Goal: Information Seeking & Learning: Learn about a topic

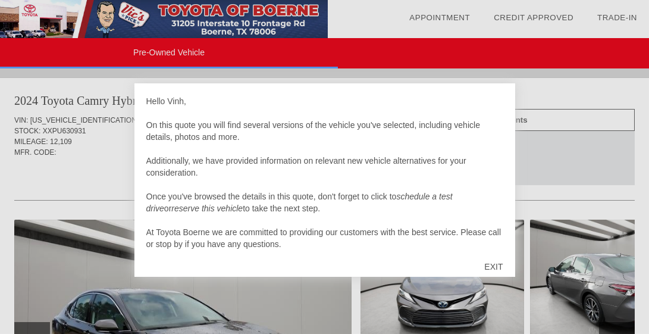
scroll to position [12, 0]
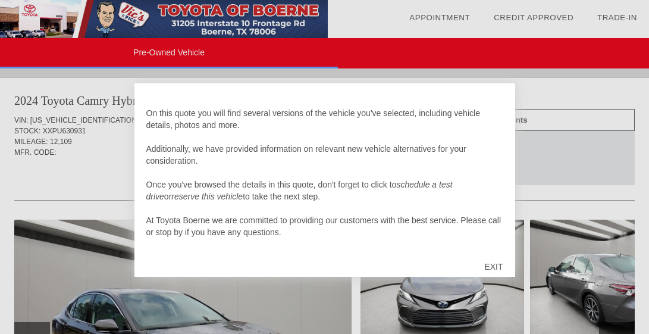
click at [494, 265] on div "EXIT" at bounding box center [493, 267] width 42 height 36
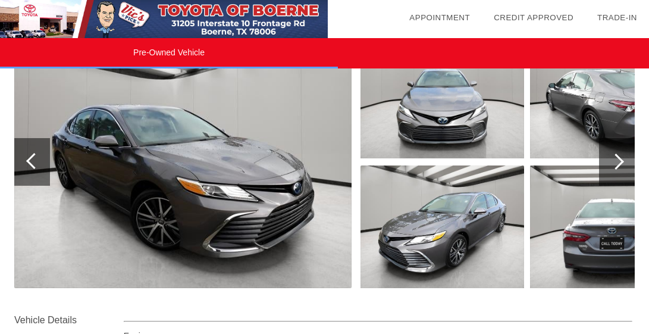
scroll to position [119, 0]
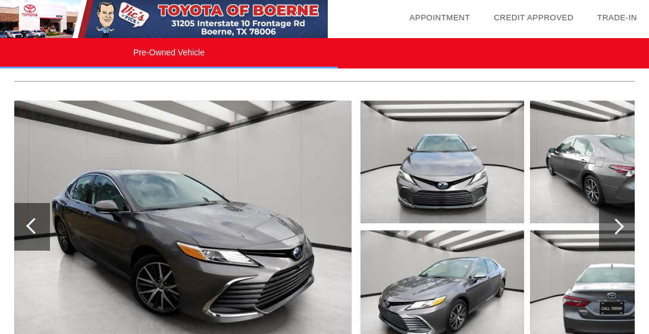
click at [442, 181] on img at bounding box center [443, 162] width 164 height 123
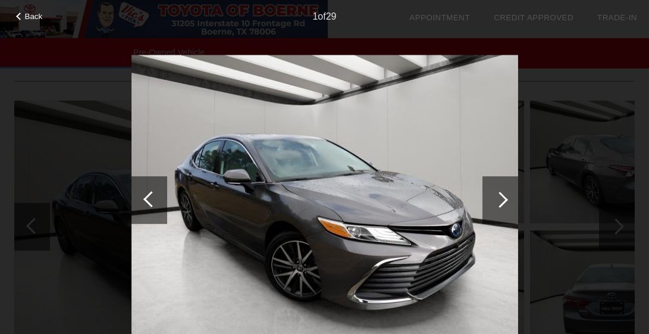
click at [507, 202] on div at bounding box center [501, 200] width 36 height 48
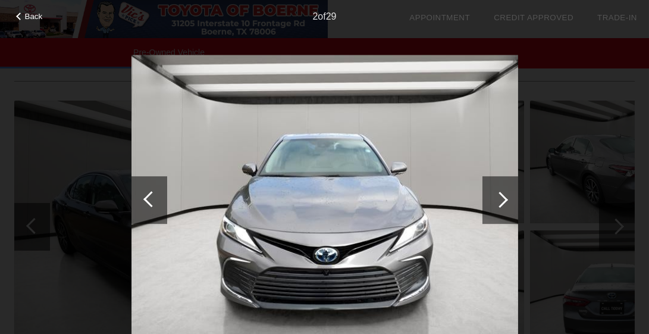
click at [507, 202] on div at bounding box center [501, 200] width 36 height 48
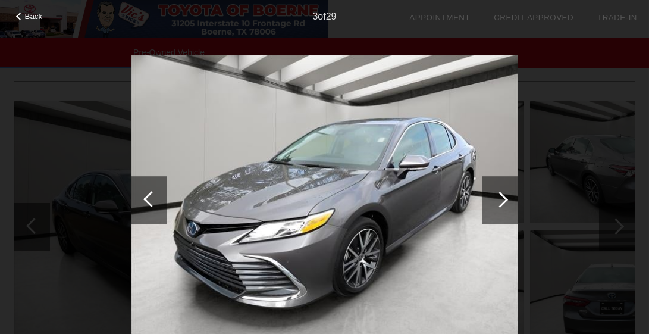
click at [507, 202] on div at bounding box center [501, 200] width 36 height 48
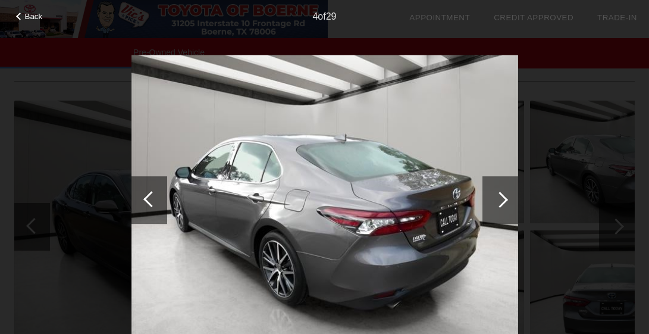
click at [507, 202] on div at bounding box center [501, 200] width 36 height 48
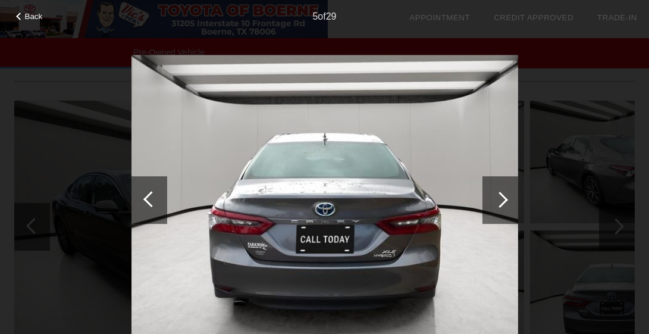
click at [506, 201] on div at bounding box center [500, 200] width 16 height 16
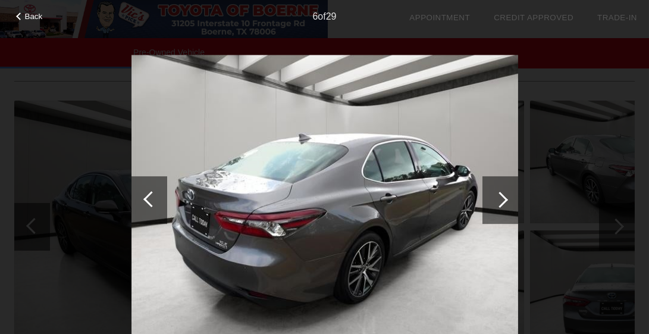
click at [506, 201] on div at bounding box center [500, 200] width 16 height 16
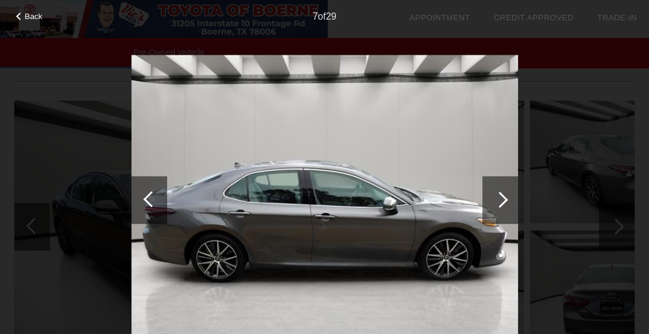
click at [506, 201] on div at bounding box center [500, 200] width 16 height 16
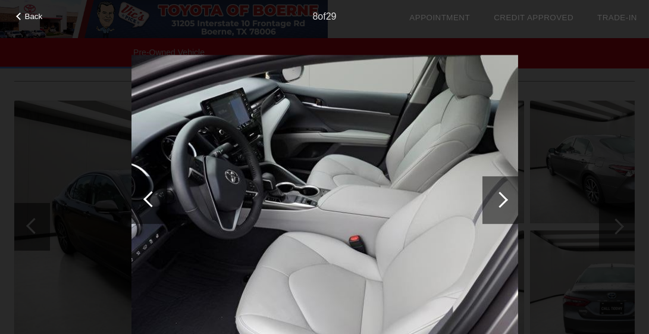
click at [505, 199] on div at bounding box center [500, 200] width 16 height 16
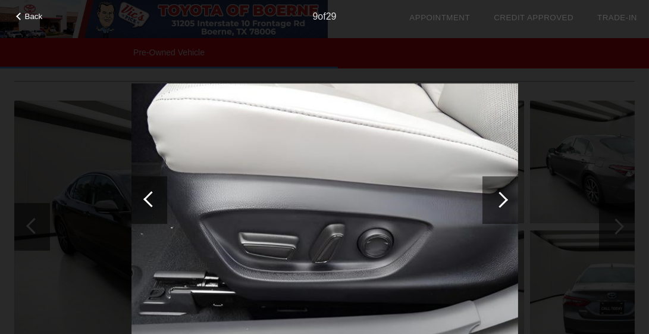
click at [505, 199] on div at bounding box center [500, 200] width 16 height 16
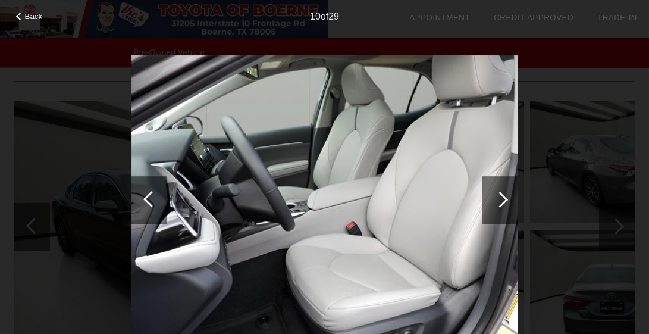
click at [505, 199] on div at bounding box center [500, 200] width 16 height 16
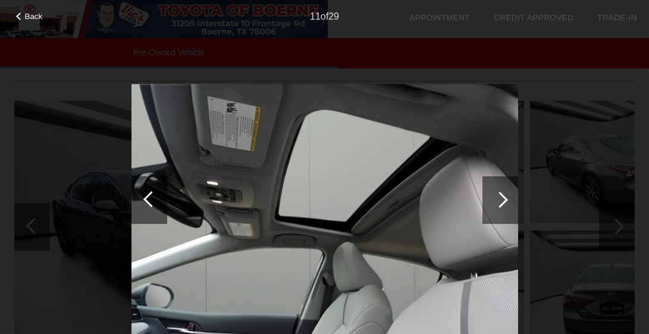
click at [505, 199] on div at bounding box center [500, 200] width 16 height 16
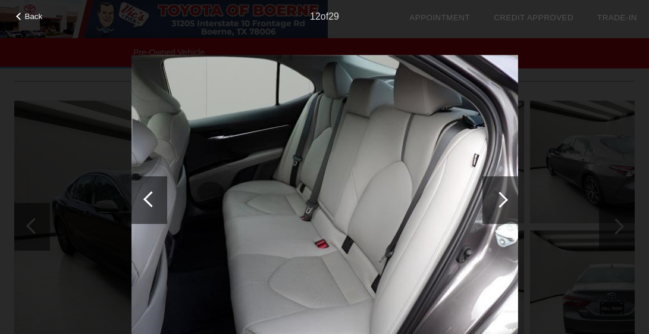
click at [505, 199] on div at bounding box center [500, 200] width 16 height 16
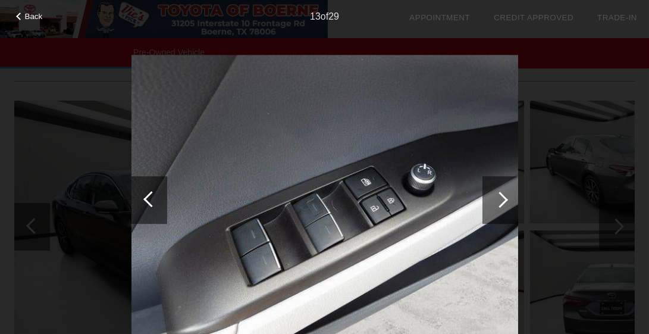
click at [505, 199] on div at bounding box center [500, 200] width 16 height 16
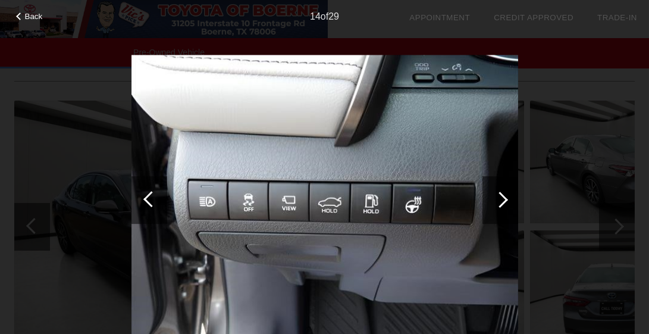
click at [505, 199] on div at bounding box center [500, 200] width 16 height 16
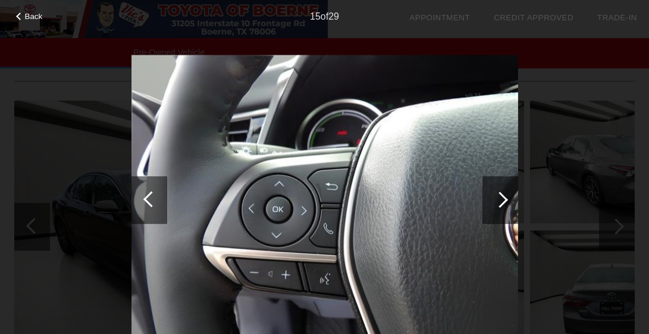
click at [505, 199] on div at bounding box center [500, 200] width 16 height 16
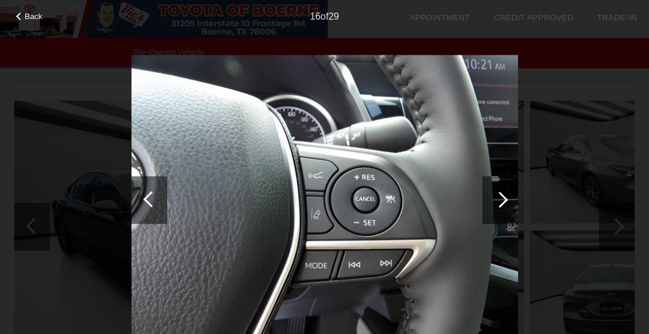
click at [505, 199] on div at bounding box center [500, 200] width 16 height 16
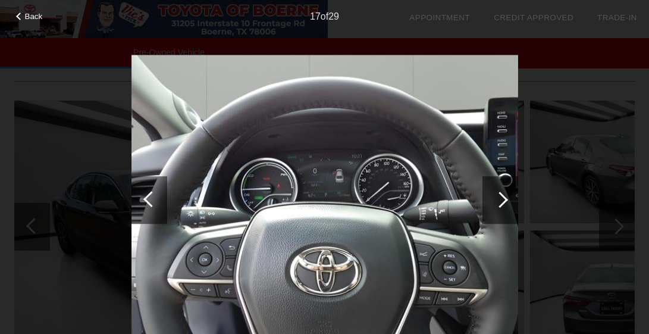
click at [505, 199] on div at bounding box center [500, 200] width 16 height 16
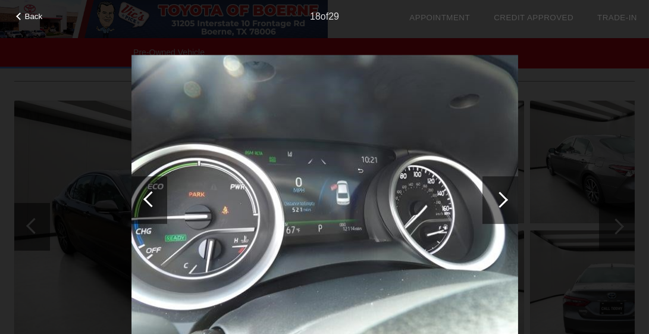
click at [505, 199] on div at bounding box center [500, 200] width 16 height 16
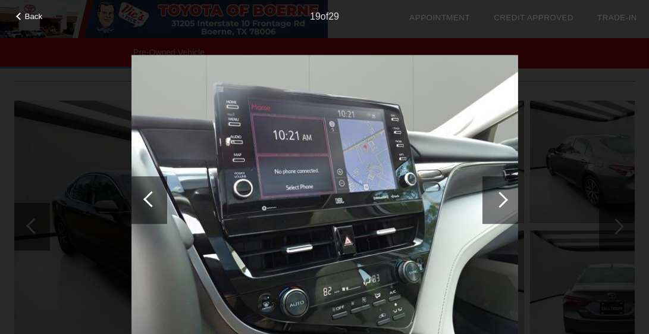
click at [505, 199] on div at bounding box center [500, 200] width 16 height 16
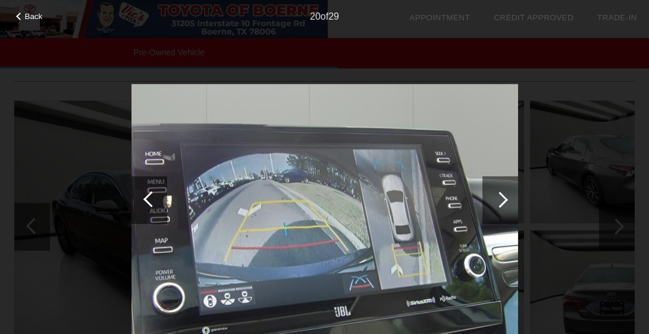
click at [153, 200] on div at bounding box center [151, 199] width 16 height 16
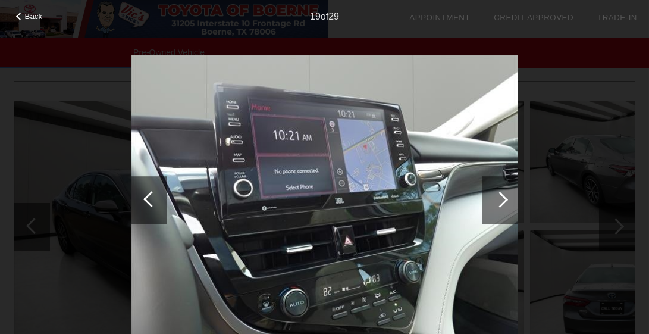
click at [500, 200] on div at bounding box center [500, 200] width 16 height 16
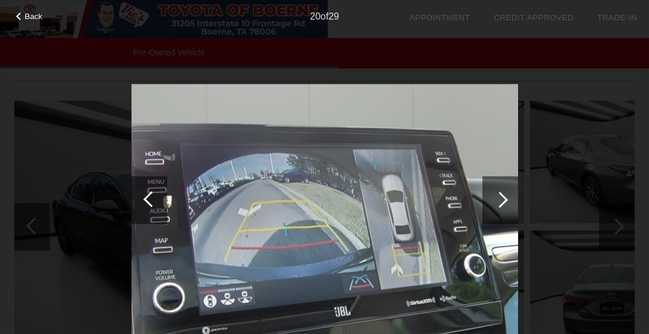
click at [500, 200] on div at bounding box center [500, 200] width 16 height 16
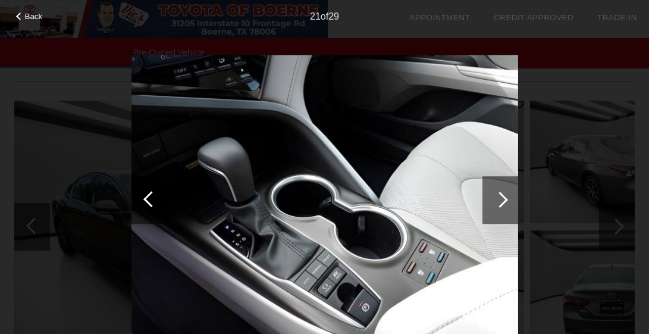
click at [500, 200] on div at bounding box center [500, 200] width 16 height 16
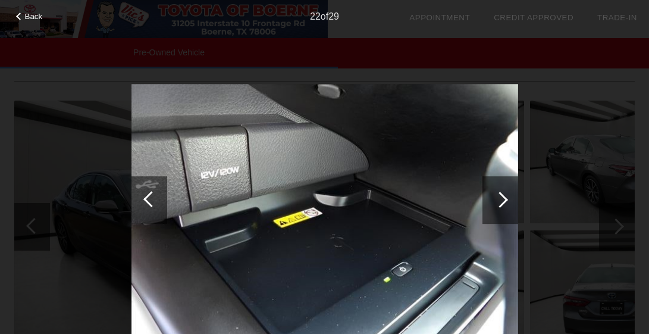
click at [149, 197] on div at bounding box center [151, 199] width 16 height 16
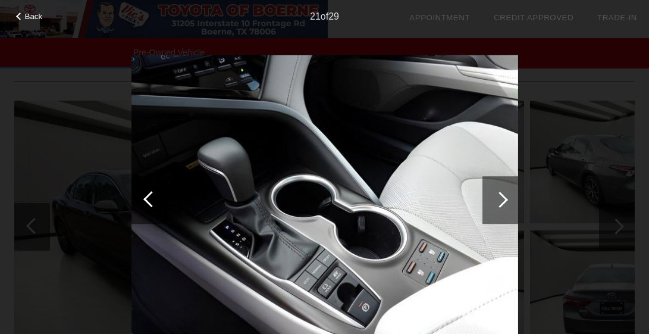
click at [506, 203] on div at bounding box center [501, 200] width 36 height 48
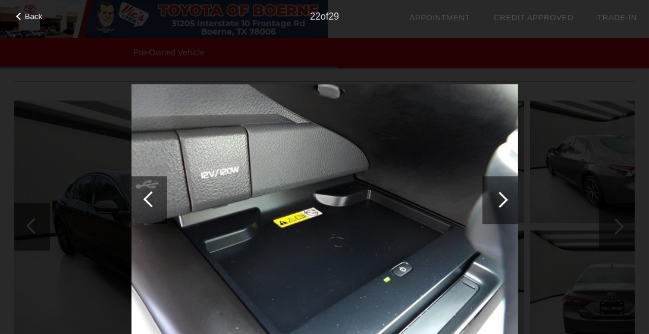
click at [506, 203] on div at bounding box center [501, 200] width 36 height 48
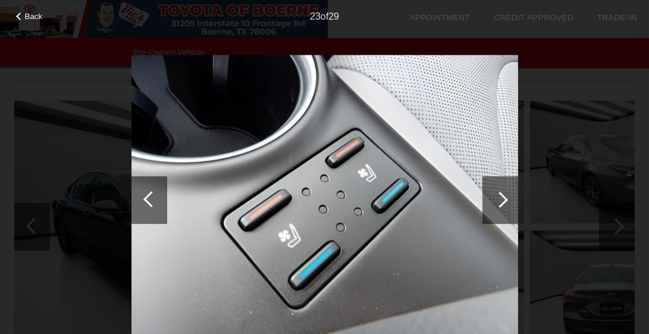
click at [506, 203] on div at bounding box center [501, 200] width 36 height 48
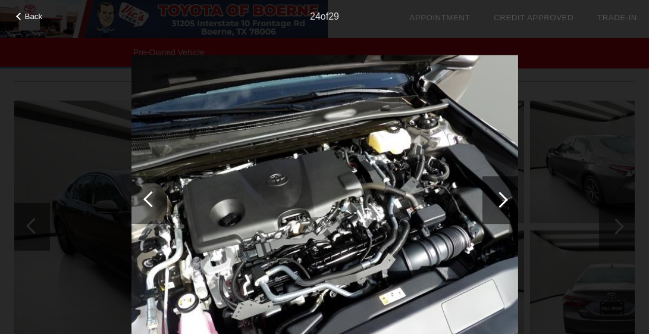
click at [506, 203] on div at bounding box center [501, 200] width 36 height 48
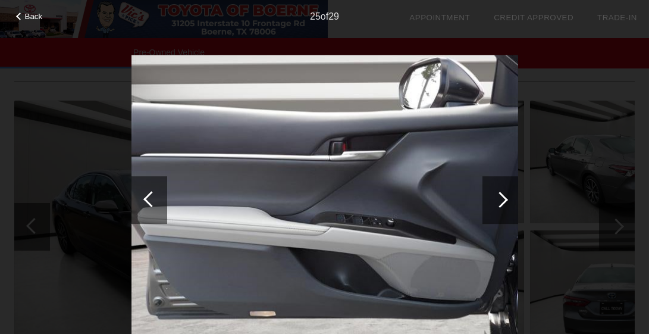
click at [503, 203] on div at bounding box center [500, 200] width 16 height 16
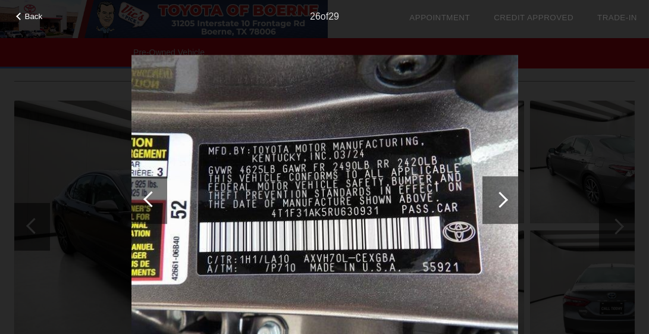
click at [499, 202] on div at bounding box center [500, 200] width 16 height 16
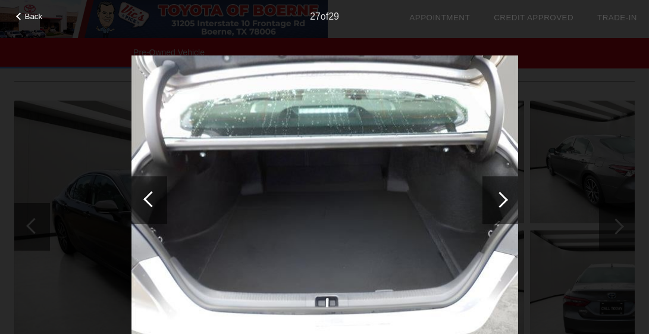
click at [499, 202] on div at bounding box center [500, 200] width 16 height 16
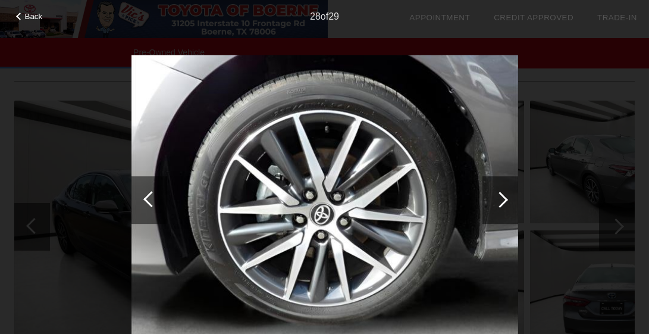
click at [499, 202] on div at bounding box center [500, 200] width 16 height 16
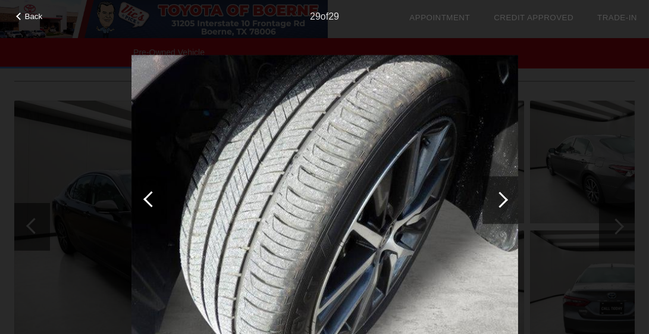
click at [499, 202] on div at bounding box center [500, 200] width 16 height 16
click at [502, 200] on div at bounding box center [500, 200] width 16 height 16
click at [504, 199] on div at bounding box center [500, 200] width 16 height 16
click at [25, 16] on span "Back" at bounding box center [34, 16] width 18 height 9
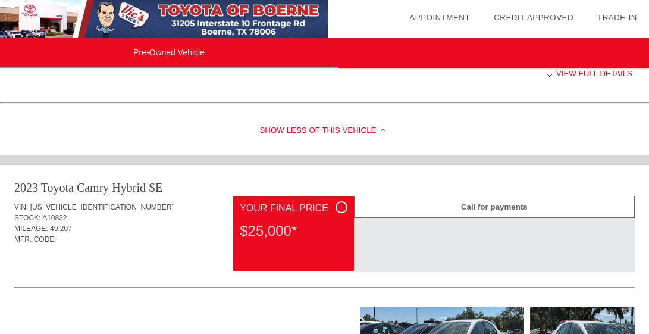
scroll to position [714, 0]
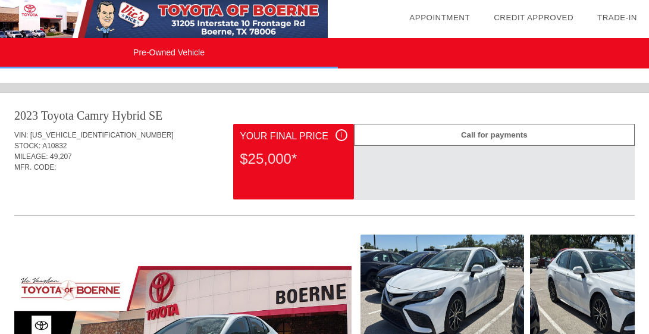
click at [340, 134] on div "i" at bounding box center [342, 135] width 12 height 12
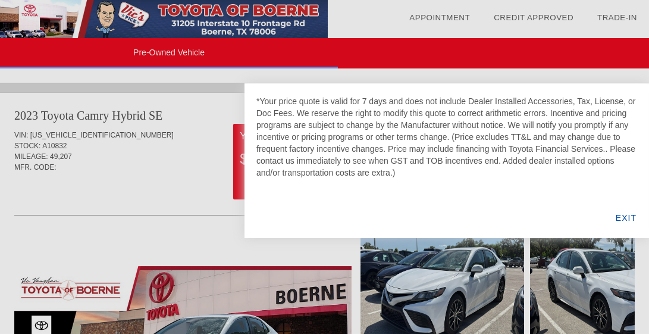
click at [198, 174] on div at bounding box center [324, 167] width 649 height 334
click at [193, 151] on div at bounding box center [324, 167] width 649 height 334
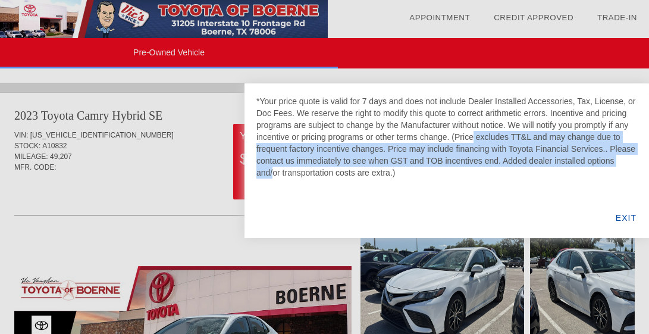
drag, startPoint x: 455, startPoint y: 137, endPoint x: 613, endPoint y: 156, distance: 159.9
click at [613, 156] on div "*Your price quote is valid for 7 days and does not include Dealer Installed Acc…" at bounding box center [446, 136] width 381 height 83
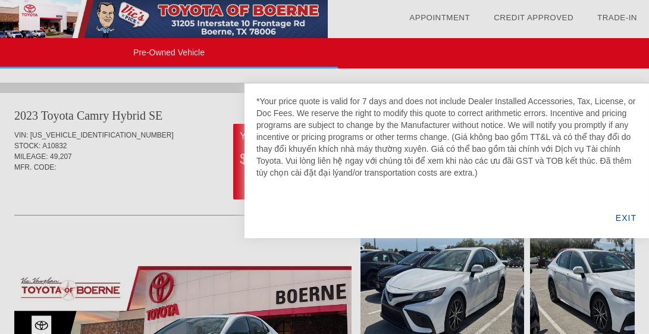
click at [427, 192] on div "*Your price quote is valid for 7 days and does not include Dealer Installed Acc…" at bounding box center [447, 160] width 405 height 155
click at [628, 215] on div "EXIT" at bounding box center [626, 218] width 46 height 40
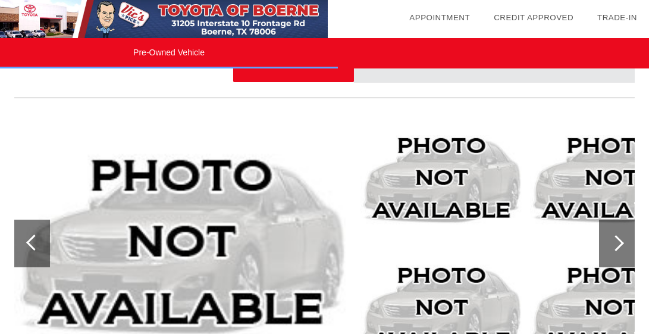
scroll to position [1518, 0]
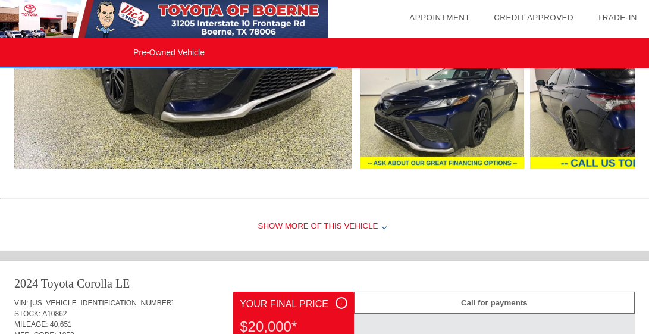
click at [349, 223] on div "Show More of this Vehicle" at bounding box center [324, 227] width 649 height 48
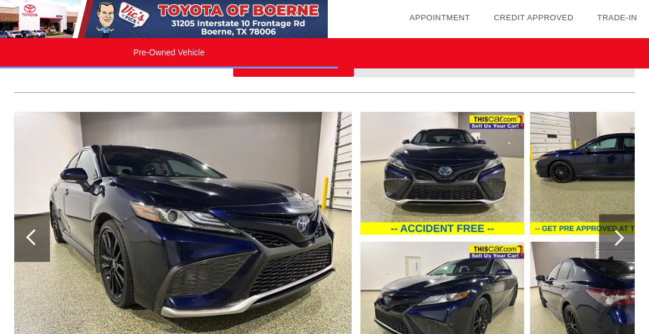
scroll to position [1339, 0]
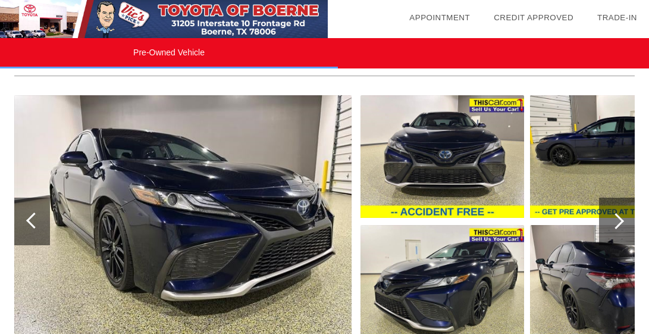
click at [622, 216] on div at bounding box center [616, 221] width 16 height 16
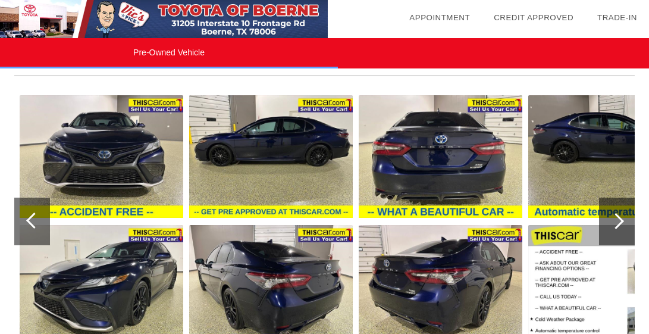
click at [622, 216] on div at bounding box center [616, 221] width 16 height 16
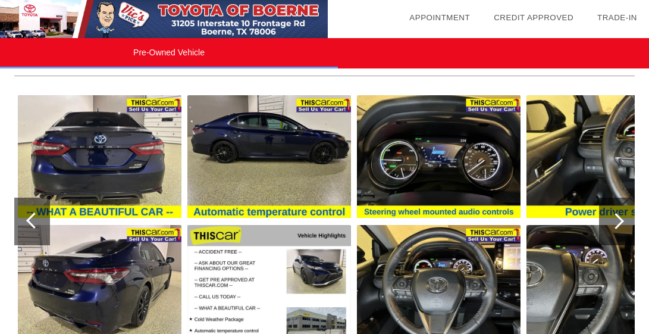
click at [615, 218] on div at bounding box center [616, 221] width 16 height 16
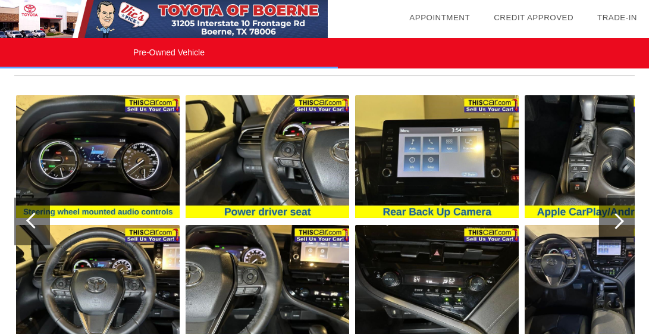
click at [615, 217] on div at bounding box center [616, 221] width 16 height 16
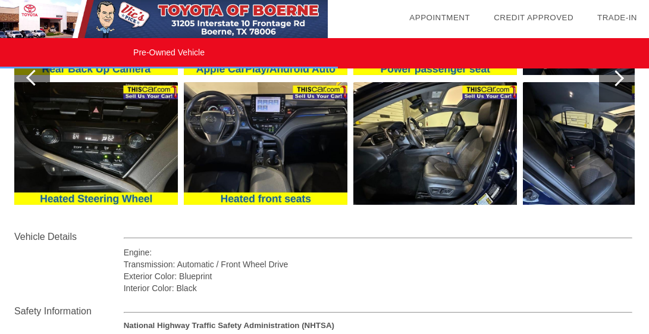
scroll to position [1458, 0]
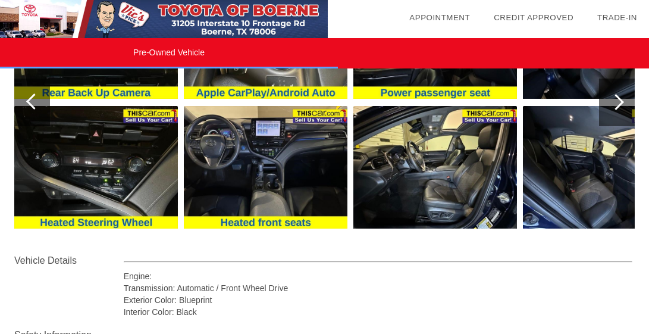
click at [619, 102] on div at bounding box center [616, 102] width 16 height 16
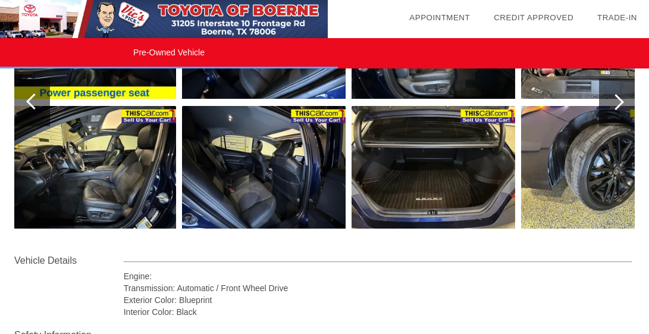
click at [619, 102] on div at bounding box center [616, 102] width 16 height 16
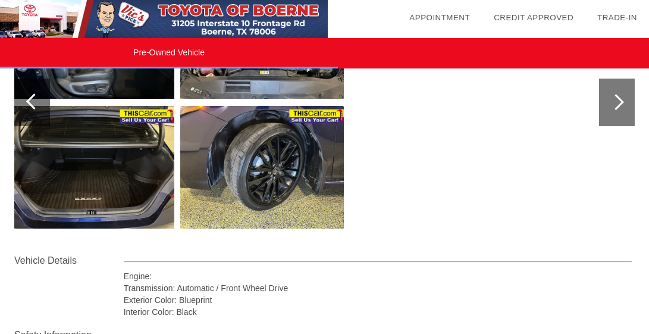
click at [619, 102] on div at bounding box center [616, 102] width 16 height 16
click at [334, 168] on img at bounding box center [262, 167] width 164 height 123
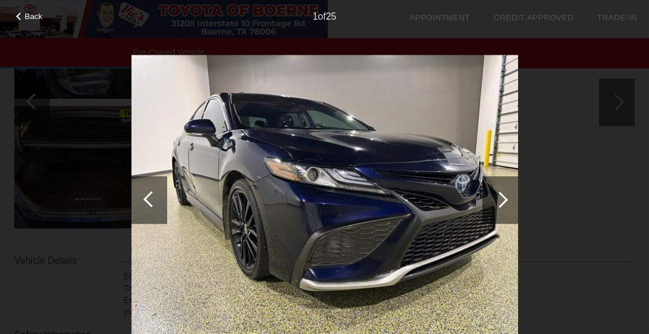
click at [505, 205] on div at bounding box center [501, 200] width 36 height 48
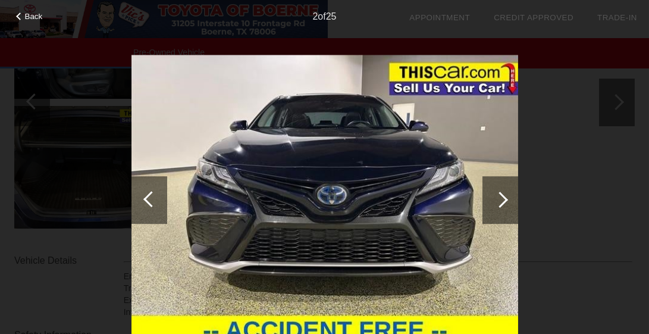
click at [505, 205] on div at bounding box center [501, 200] width 36 height 48
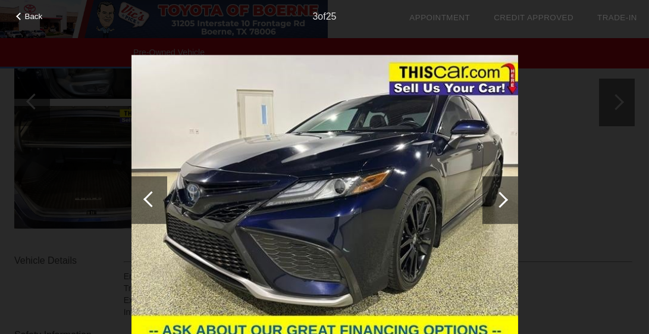
click at [505, 205] on div at bounding box center [501, 200] width 36 height 48
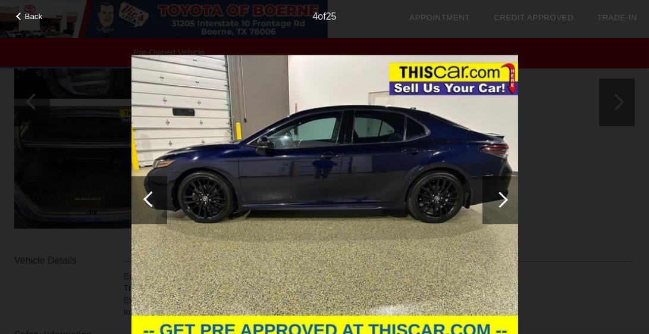
click at [505, 205] on div at bounding box center [501, 200] width 36 height 48
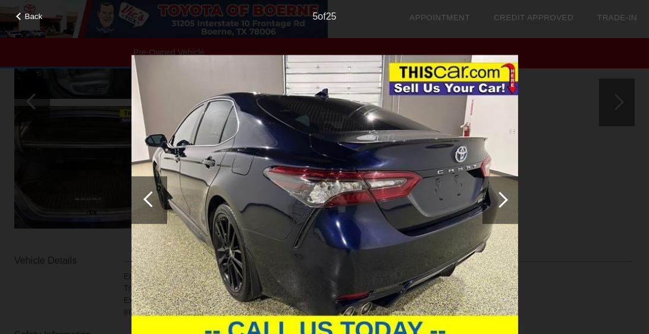
click at [505, 205] on div at bounding box center [501, 200] width 36 height 48
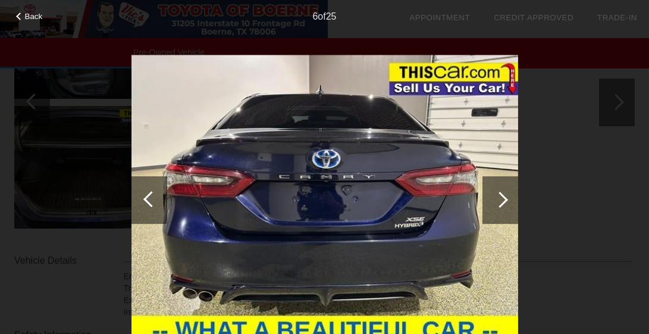
click at [505, 205] on div at bounding box center [501, 200] width 36 height 48
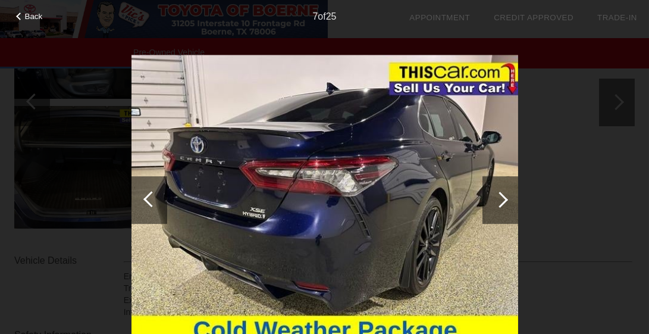
click at [505, 205] on div at bounding box center [501, 200] width 36 height 48
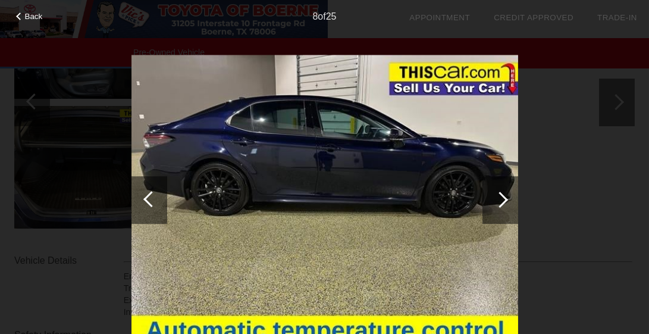
click at [505, 205] on div at bounding box center [501, 200] width 36 height 48
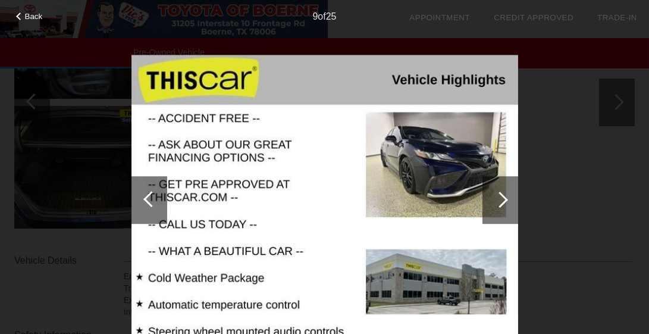
click at [505, 205] on div at bounding box center [501, 200] width 36 height 48
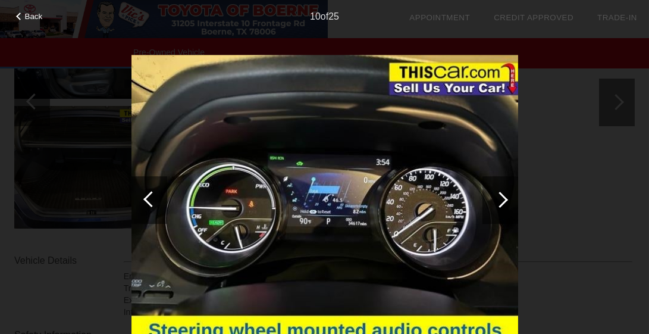
click at [505, 205] on div at bounding box center [501, 200] width 36 height 48
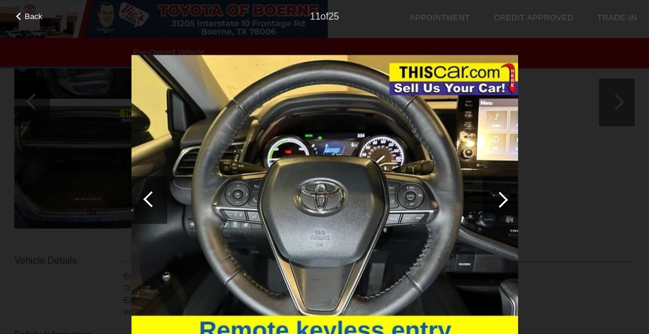
click at [505, 205] on div at bounding box center [501, 200] width 36 height 48
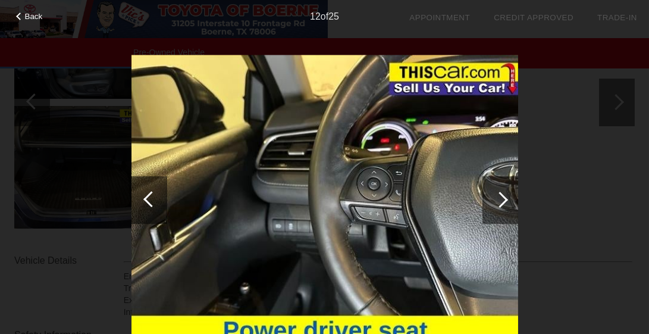
click at [505, 205] on div at bounding box center [501, 200] width 36 height 48
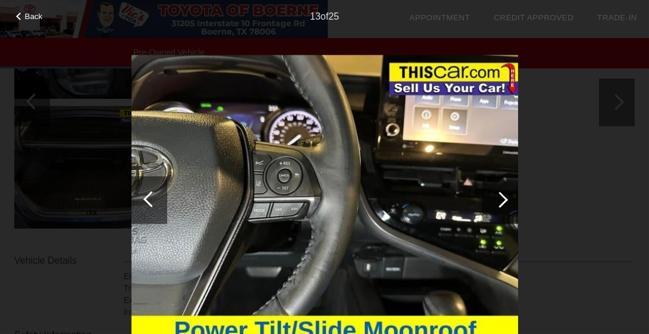
click at [506, 205] on div at bounding box center [501, 200] width 36 height 48
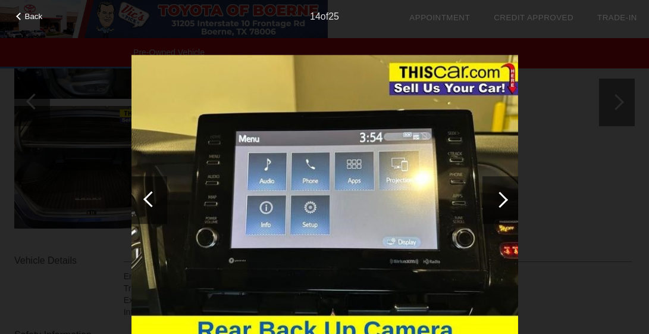
click at [506, 205] on div at bounding box center [501, 200] width 36 height 48
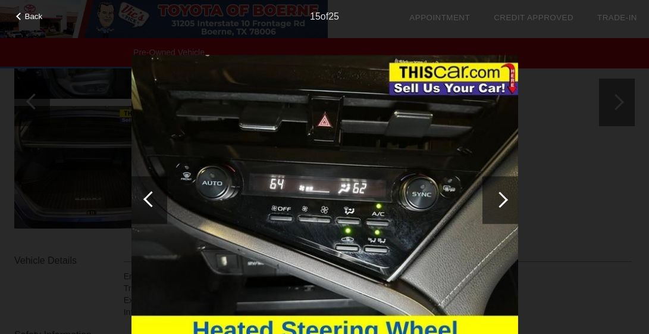
click at [506, 205] on div at bounding box center [501, 200] width 36 height 48
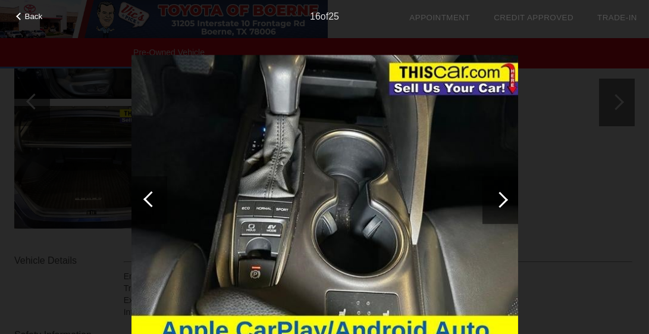
click at [506, 205] on div at bounding box center [501, 200] width 36 height 48
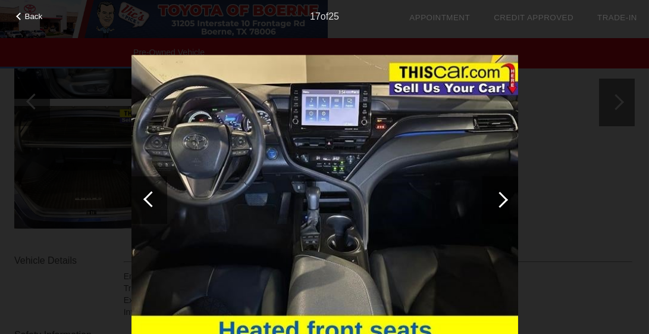
click at [506, 205] on div at bounding box center [501, 200] width 36 height 48
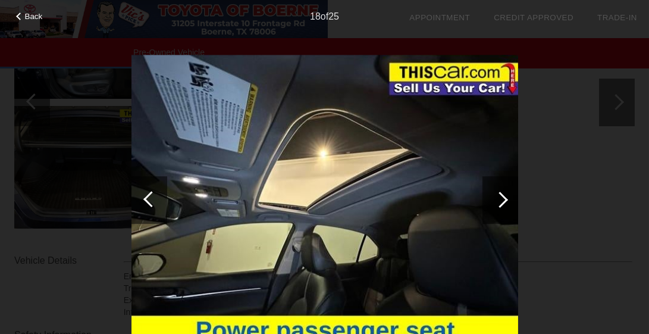
click at [503, 201] on div at bounding box center [500, 200] width 16 height 16
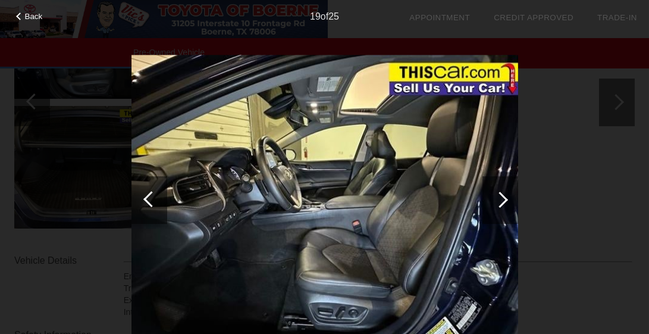
click at [503, 201] on div at bounding box center [500, 200] width 16 height 16
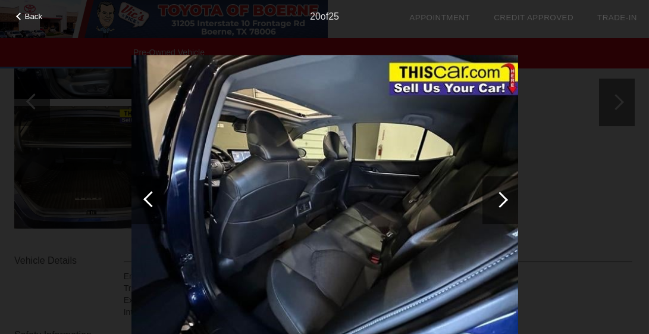
click at [503, 201] on div at bounding box center [500, 200] width 16 height 16
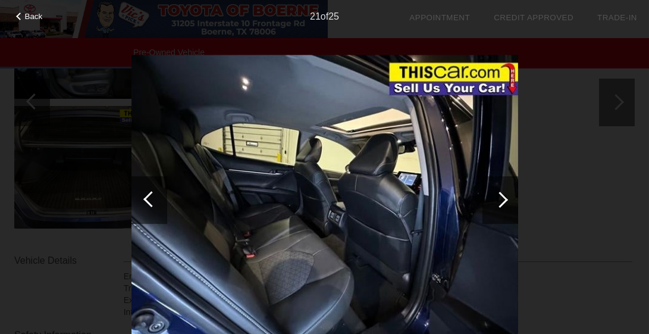
click at [503, 201] on div at bounding box center [500, 200] width 16 height 16
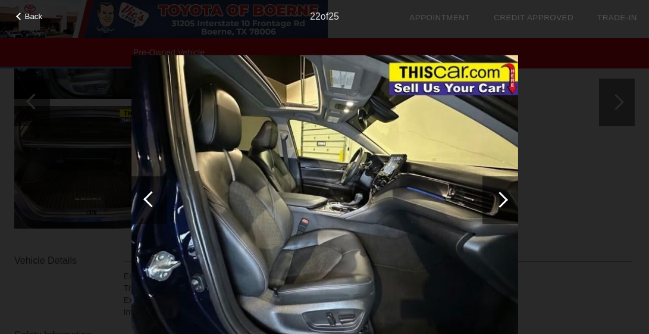
click at [503, 201] on div at bounding box center [500, 200] width 16 height 16
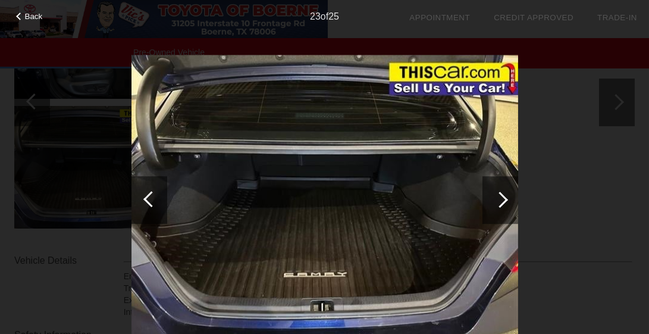
click at [503, 201] on div at bounding box center [500, 200] width 16 height 16
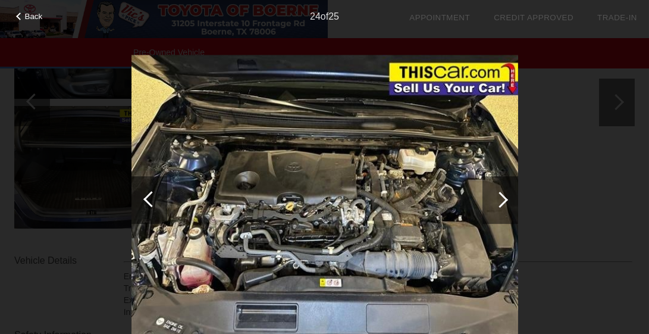
click at [503, 201] on div at bounding box center [500, 200] width 16 height 16
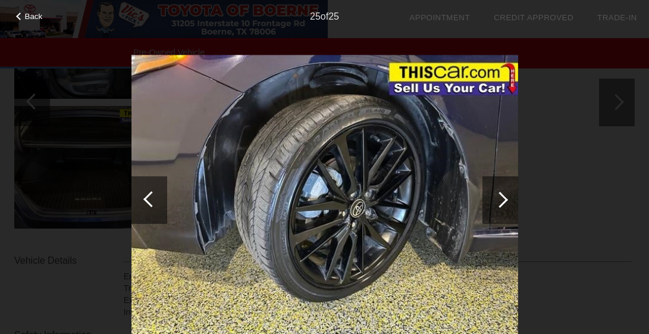
click at [503, 201] on div at bounding box center [500, 200] width 16 height 16
click at [338, 183] on img at bounding box center [325, 200] width 387 height 290
click at [29, 18] on span "Back" at bounding box center [34, 16] width 18 height 9
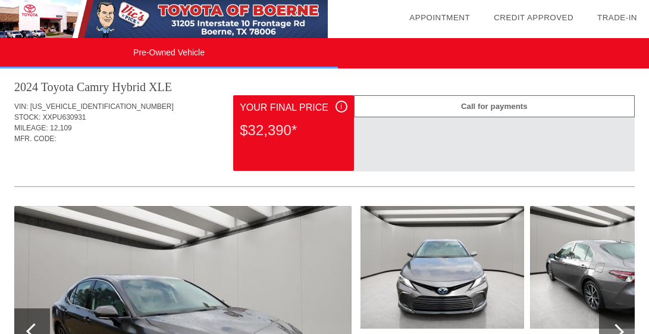
scroll to position [0, 0]
